Goal: Check status: Check status

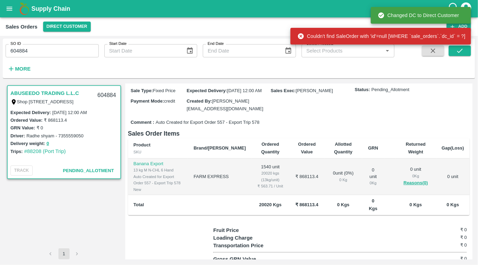
scroll to position [132, 0]
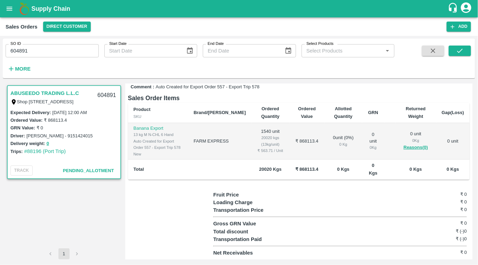
scroll to position [132, 0]
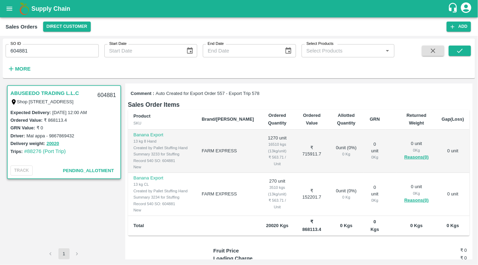
scroll to position [127, 0]
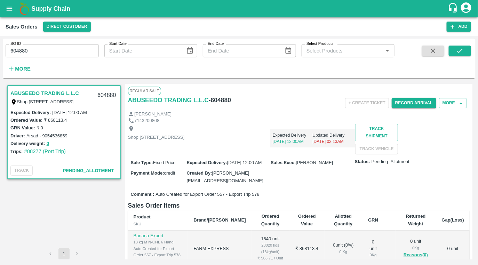
scroll to position [132, 0]
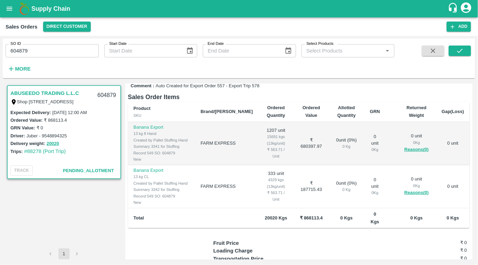
scroll to position [170, 0]
